Goal: Find specific page/section: Find specific page/section

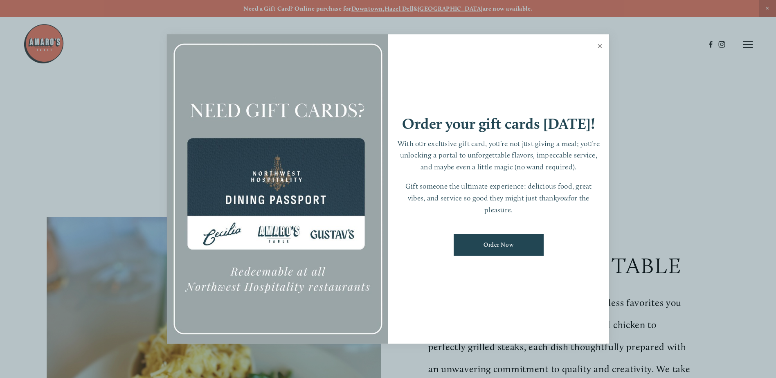
click at [602, 43] on link "Close" at bounding box center [600, 47] width 16 height 23
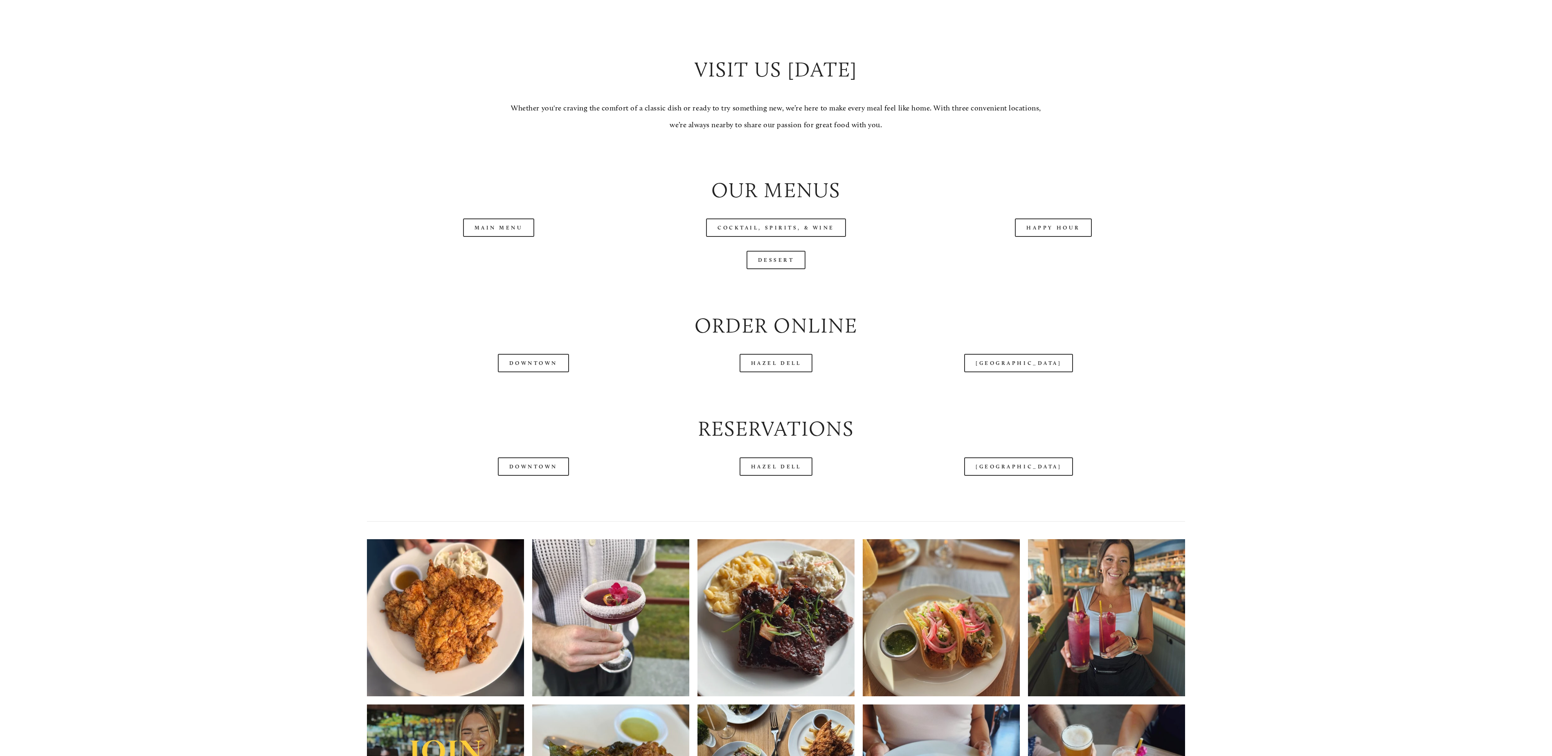
scroll to position [982, 0]
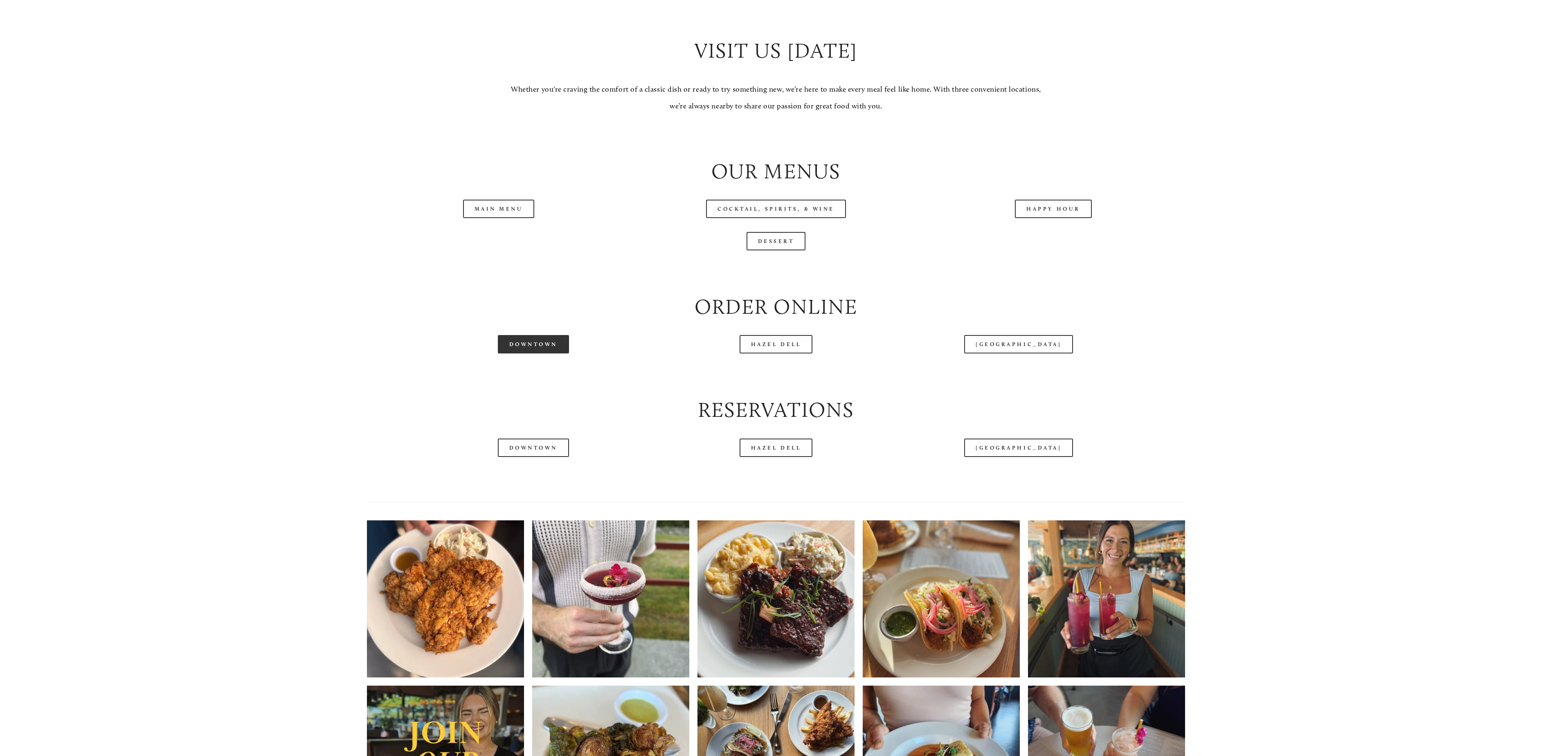
click at [552, 349] on link "Downtown" at bounding box center [533, 344] width 71 height 18
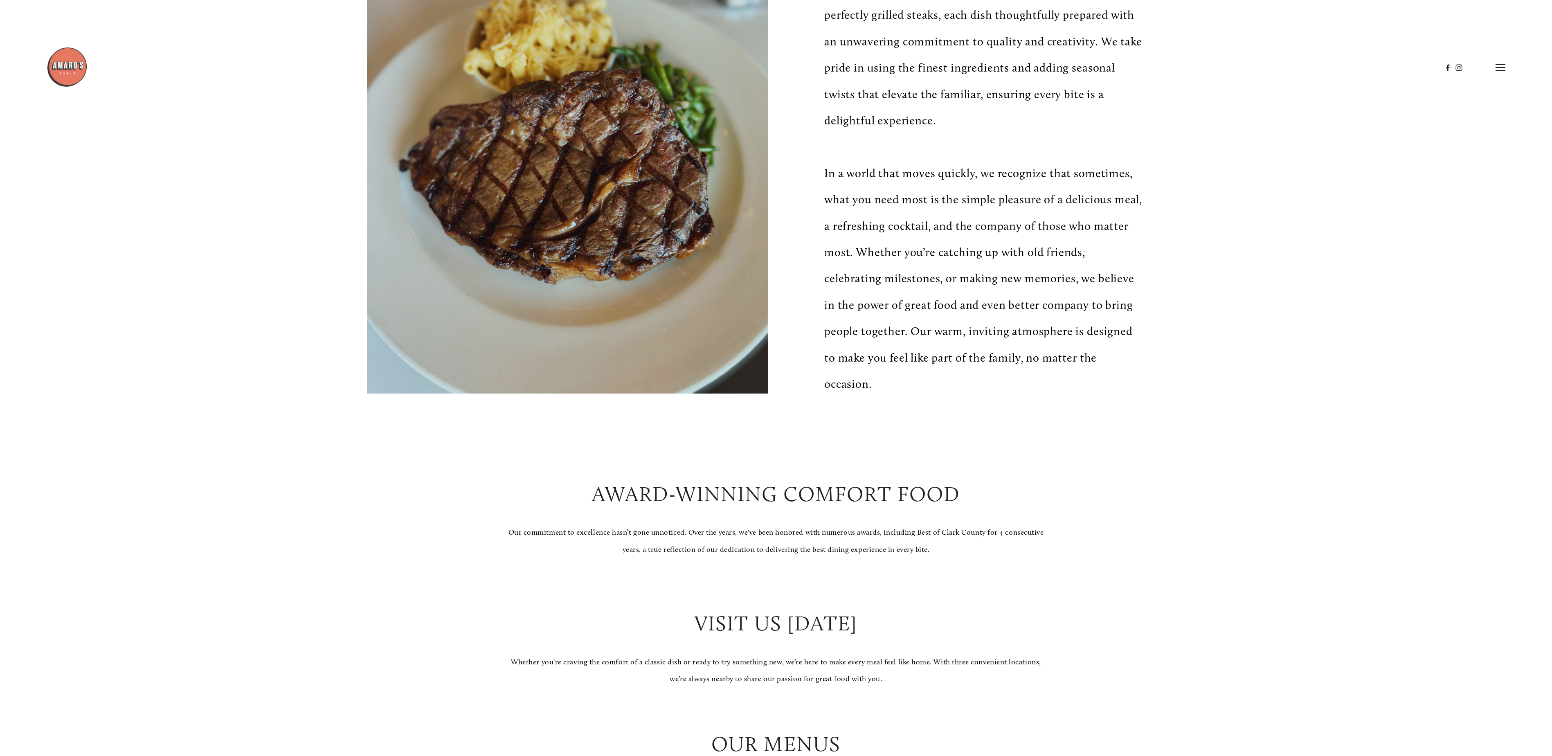
scroll to position [0, 0]
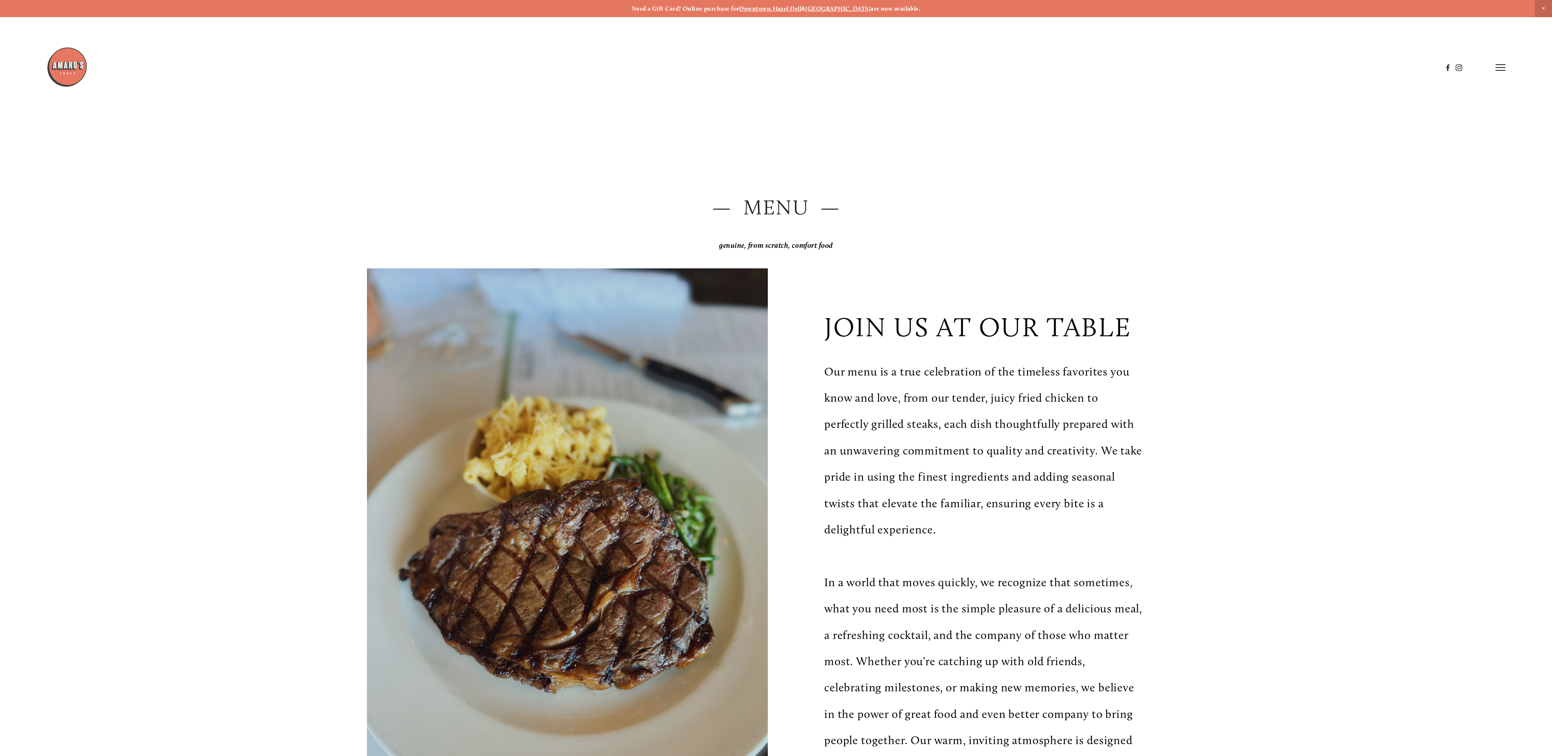
click at [65, 70] on img at bounding box center [67, 67] width 41 height 41
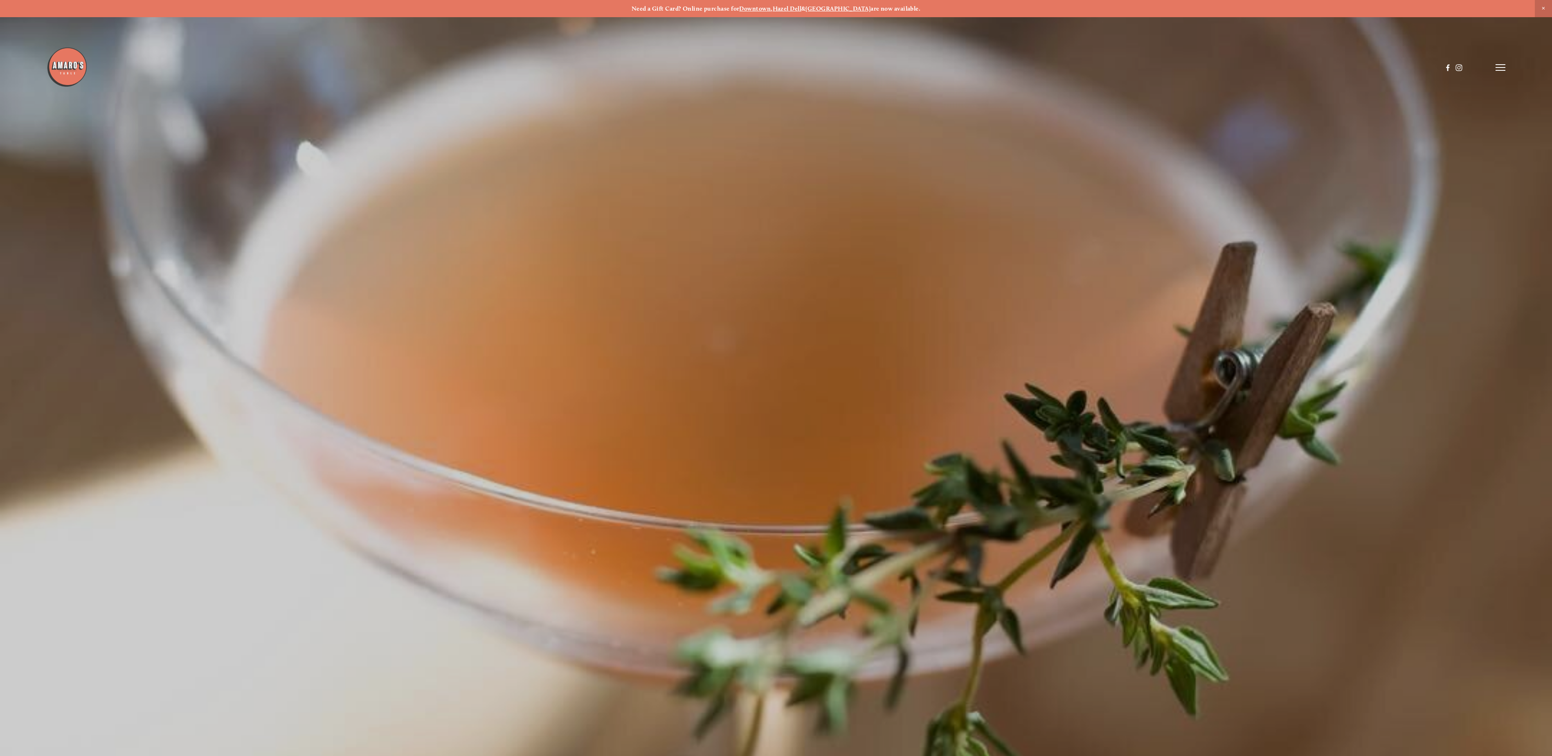
scroll to position [17, 0]
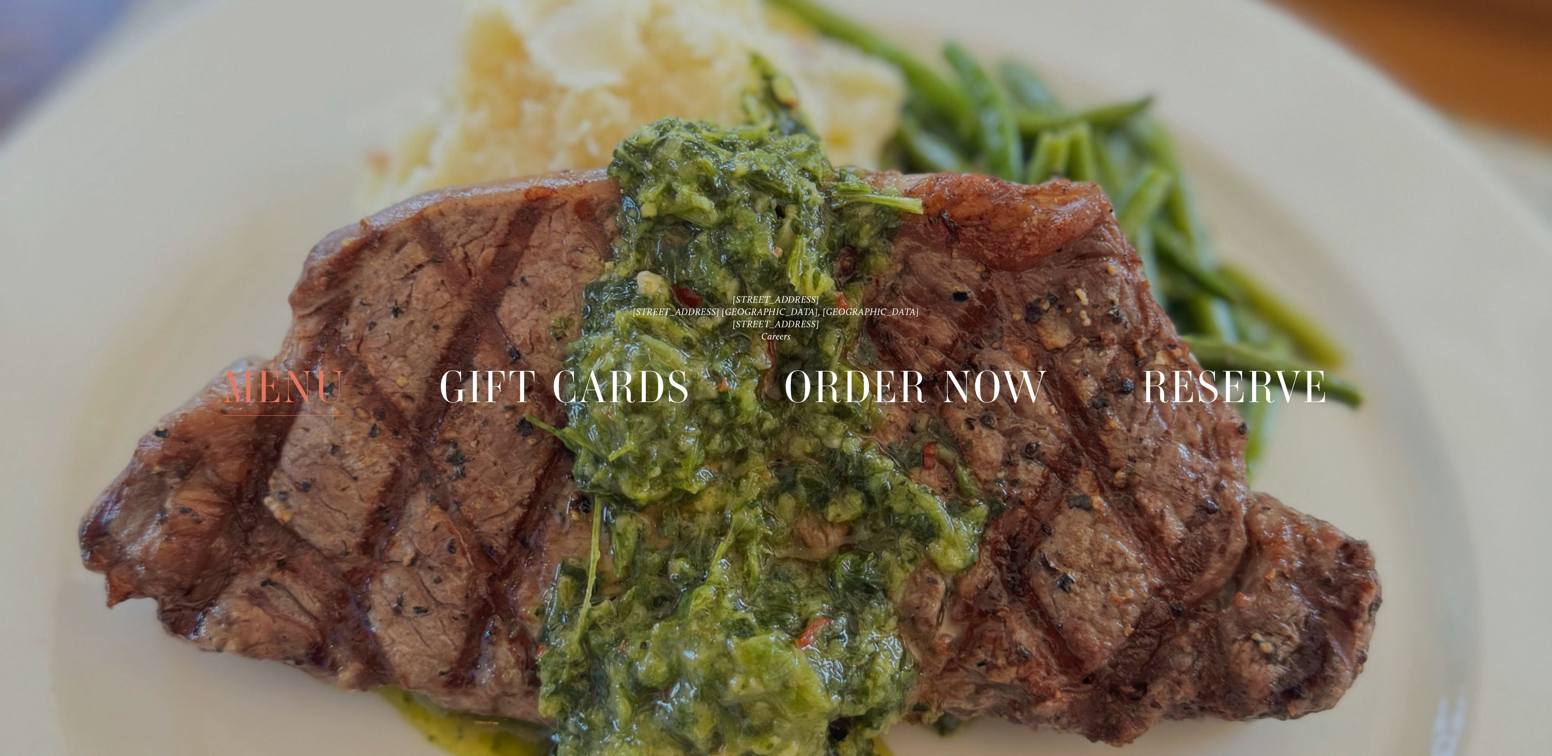
click at [295, 378] on span "Menu" at bounding box center [285, 387] width 124 height 57
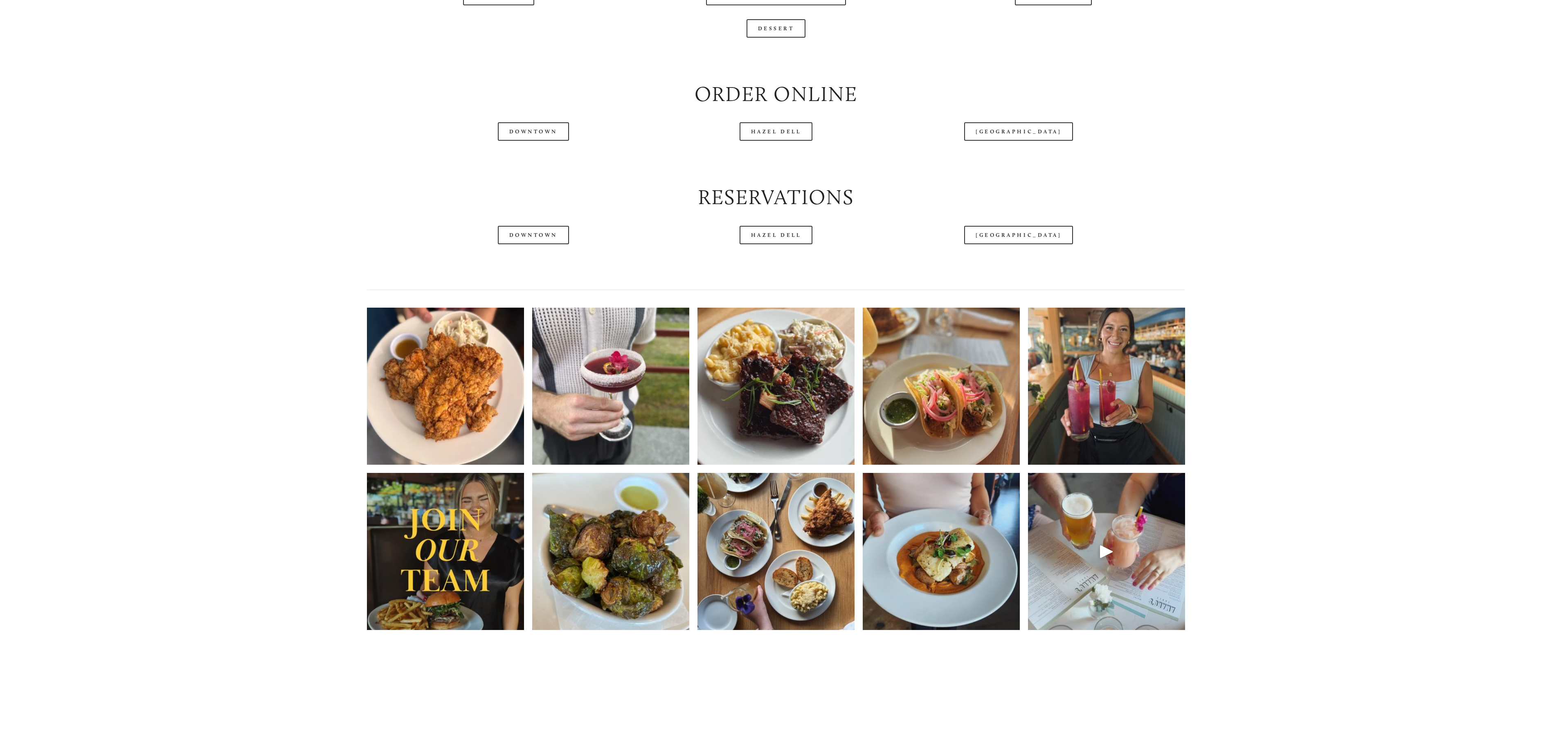
scroll to position [1228, 0]
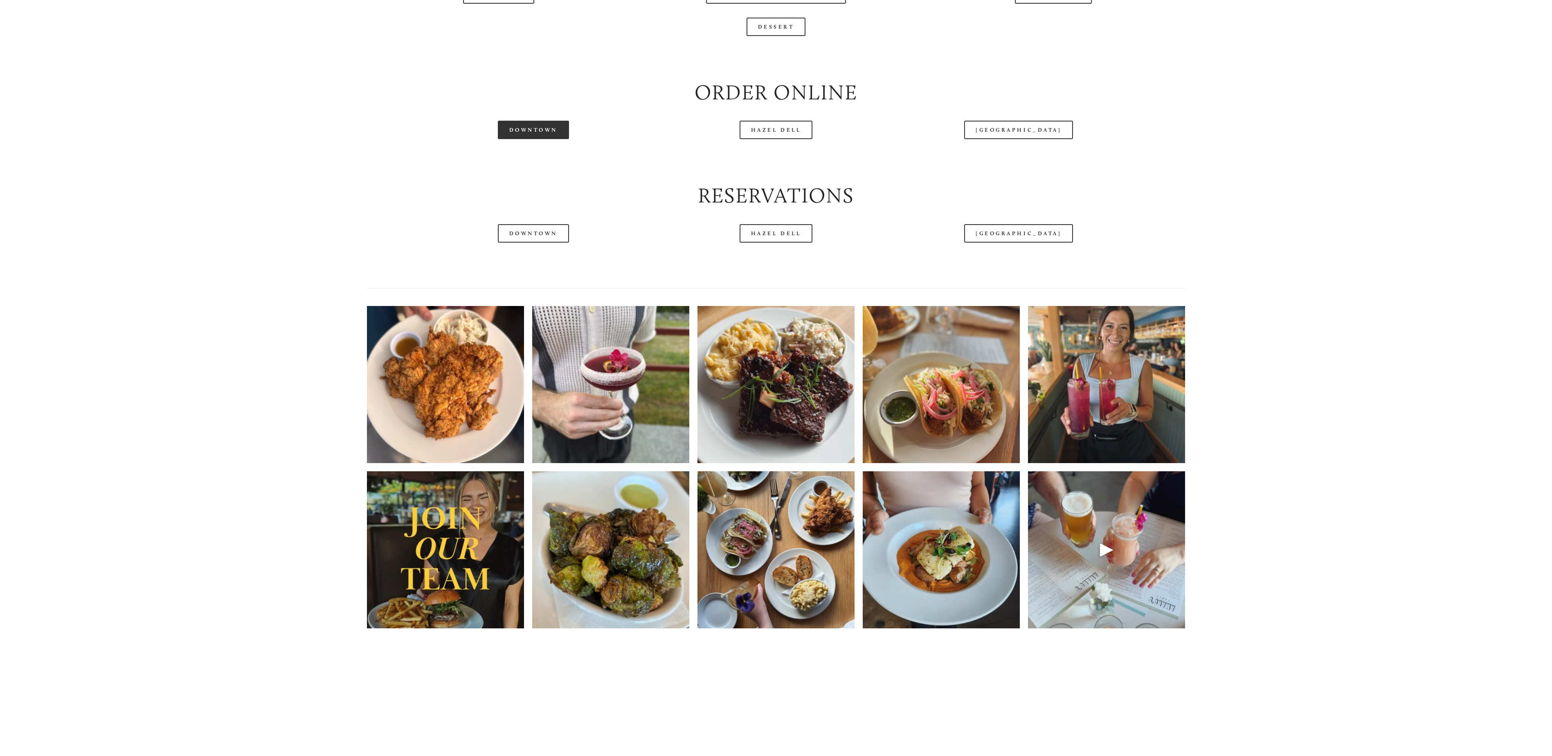
click at [524, 138] on link "Downtown" at bounding box center [533, 130] width 71 height 18
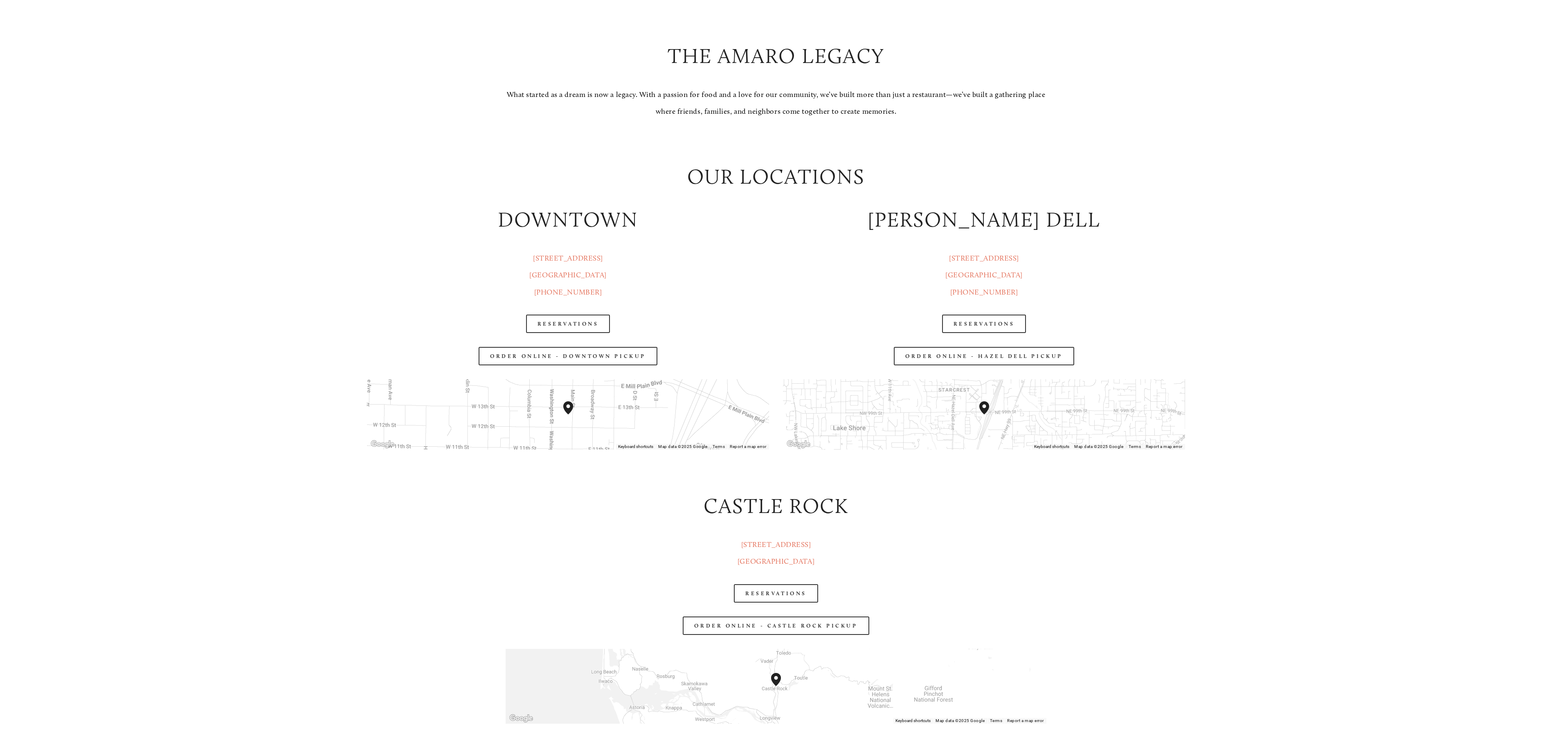
scroll to position [1555, 0]
